Goal: Check status: Check status

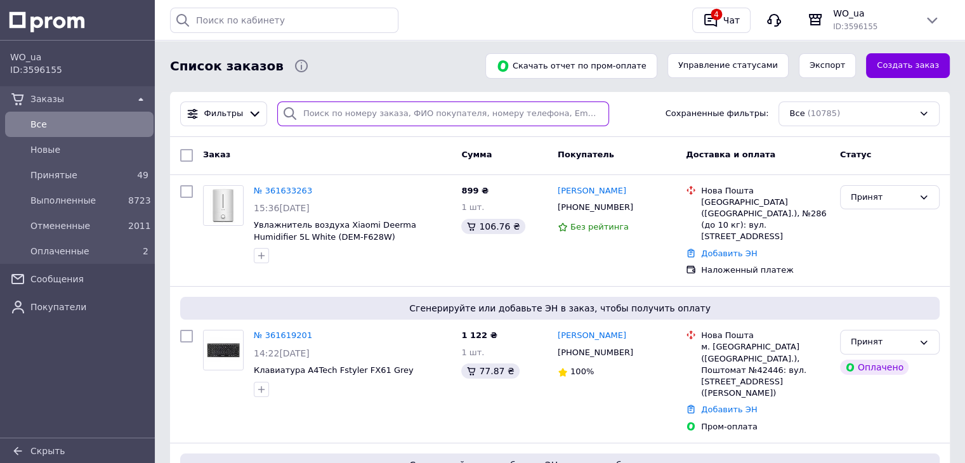
click at [327, 119] on input "search" at bounding box center [443, 113] width 332 height 25
paste input "361627393"
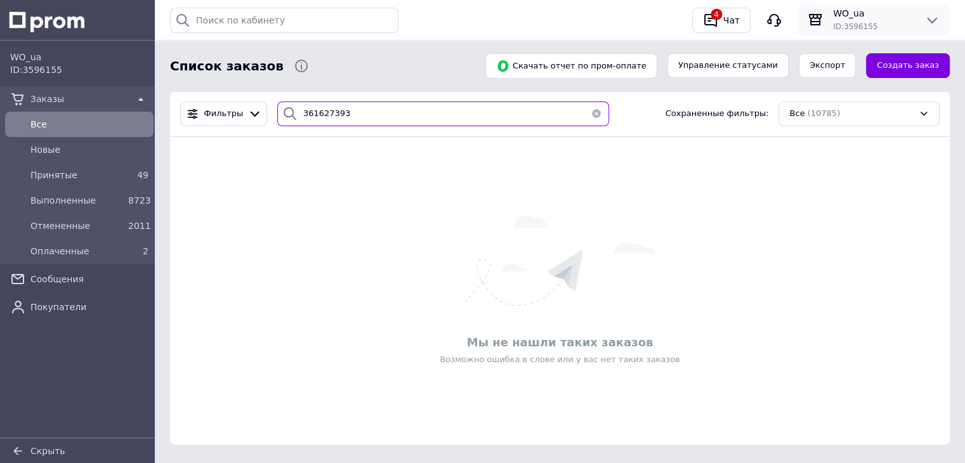
type input "361627393"
click at [911, 18] on span "WO_ua" at bounding box center [873, 13] width 81 height 13
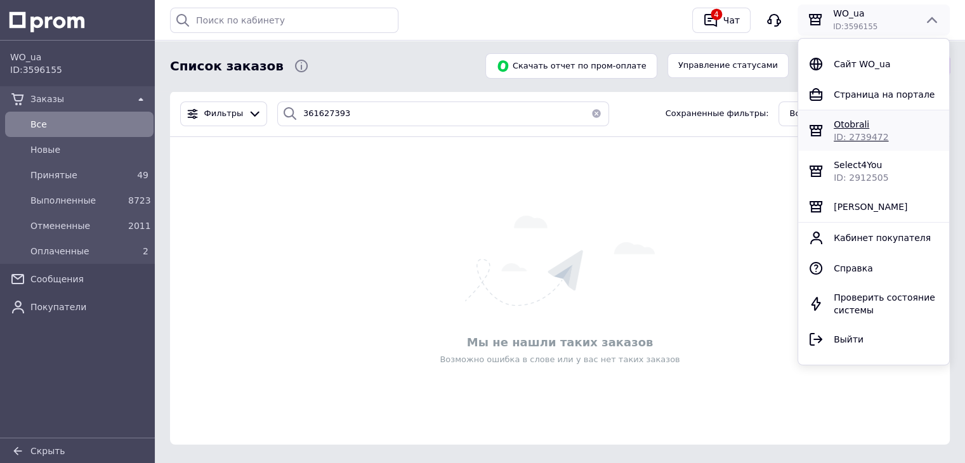
click at [856, 127] on span "Otobrali" at bounding box center [851, 124] width 36 height 10
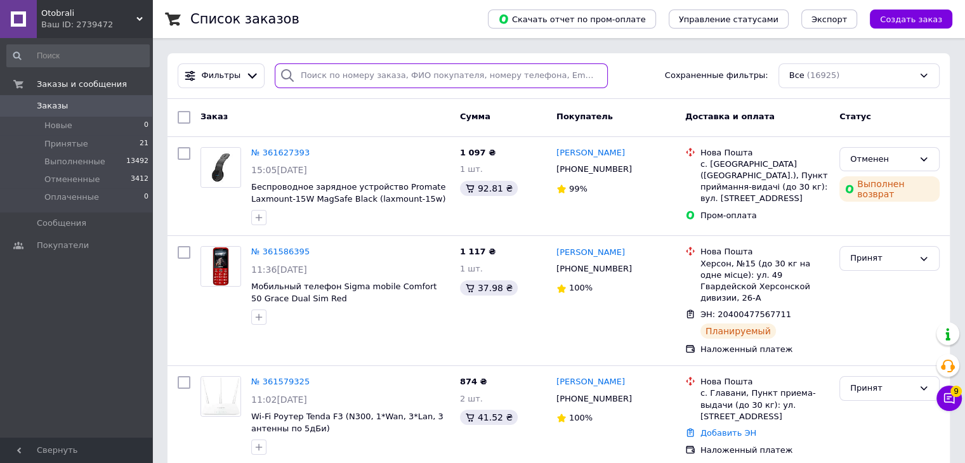
click at [346, 86] on input "search" at bounding box center [441, 75] width 333 height 25
paste input "361627393"
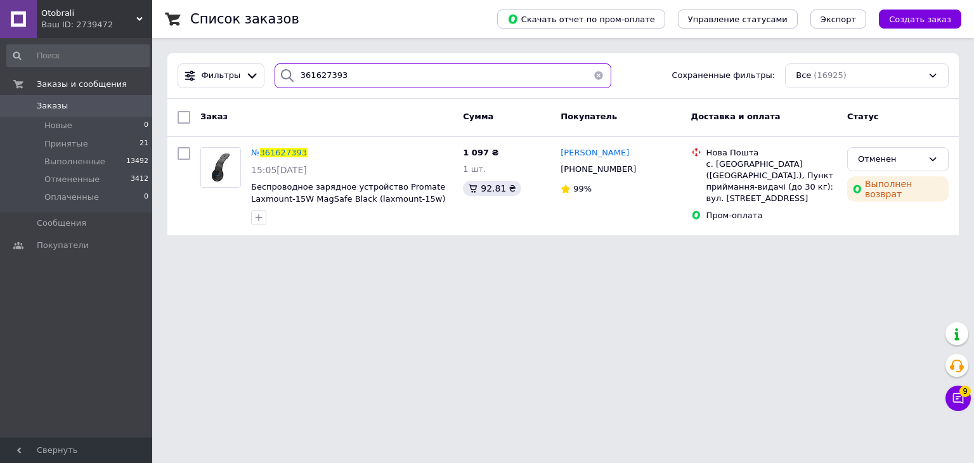
type input "361627393"
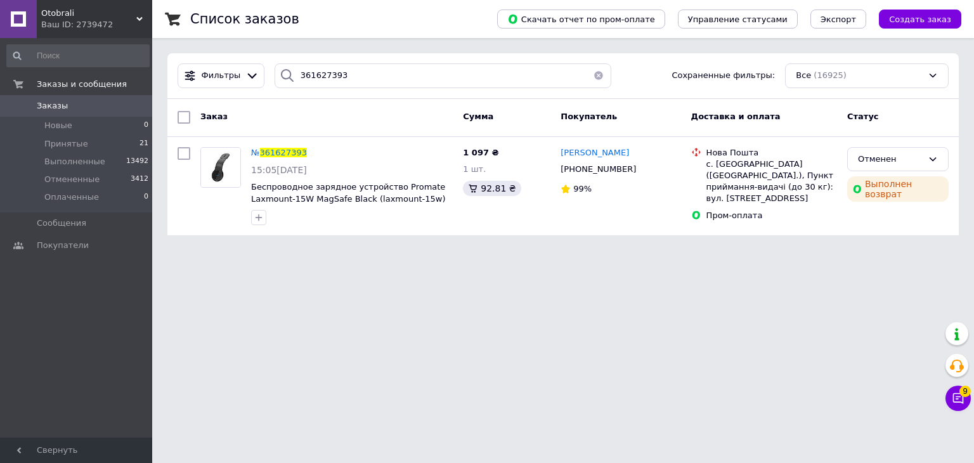
click at [282, 148] on span "361627393" at bounding box center [283, 153] width 47 height 10
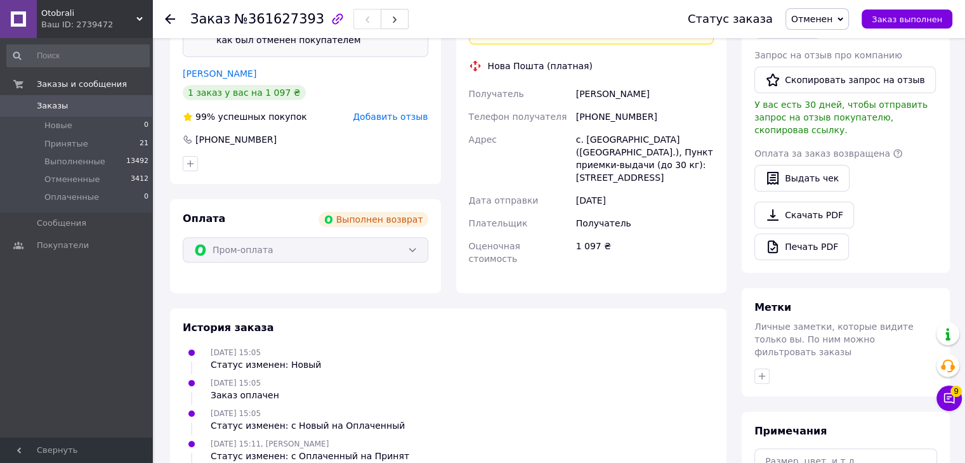
scroll to position [380, 0]
